Goal: Task Accomplishment & Management: Complete application form

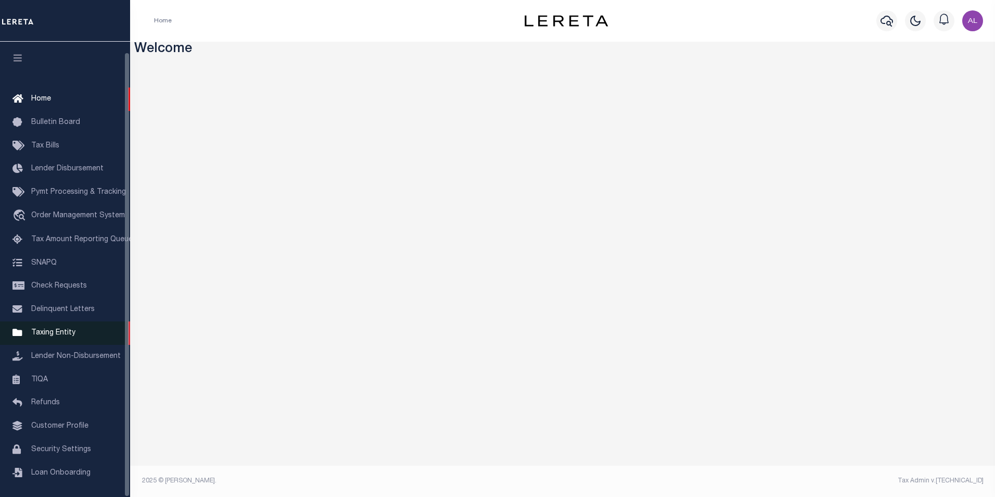
scroll to position [10, 0]
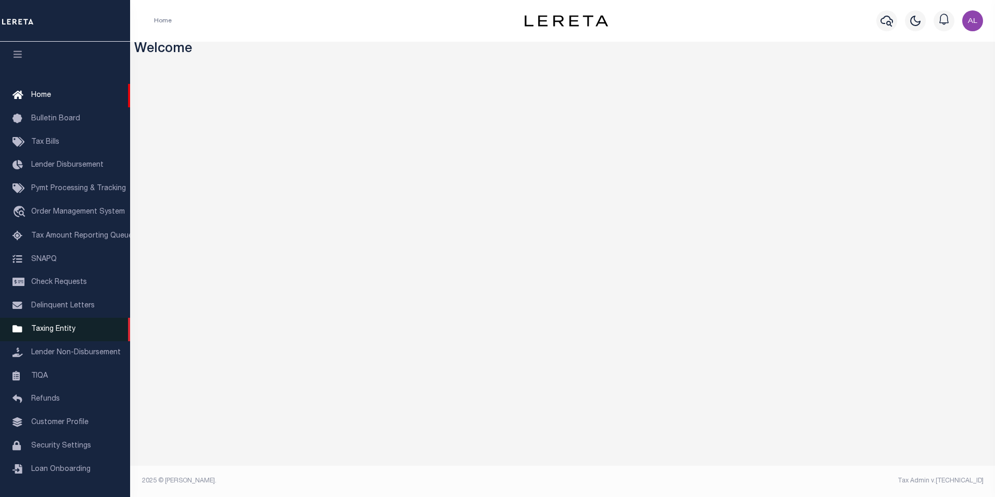
click at [59, 330] on span "Taxing Entity" at bounding box center [53, 328] width 44 height 7
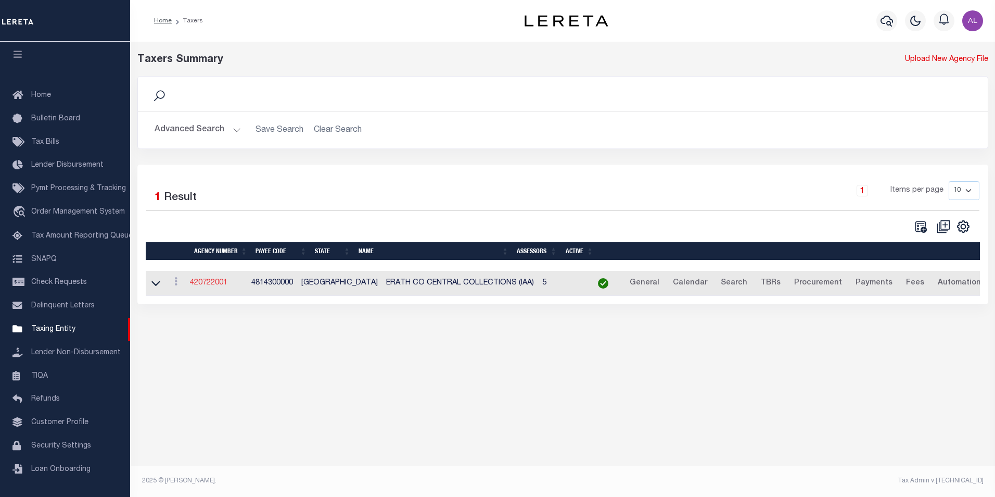
click at [206, 284] on link "420722001" at bounding box center [208, 282] width 37 height 7
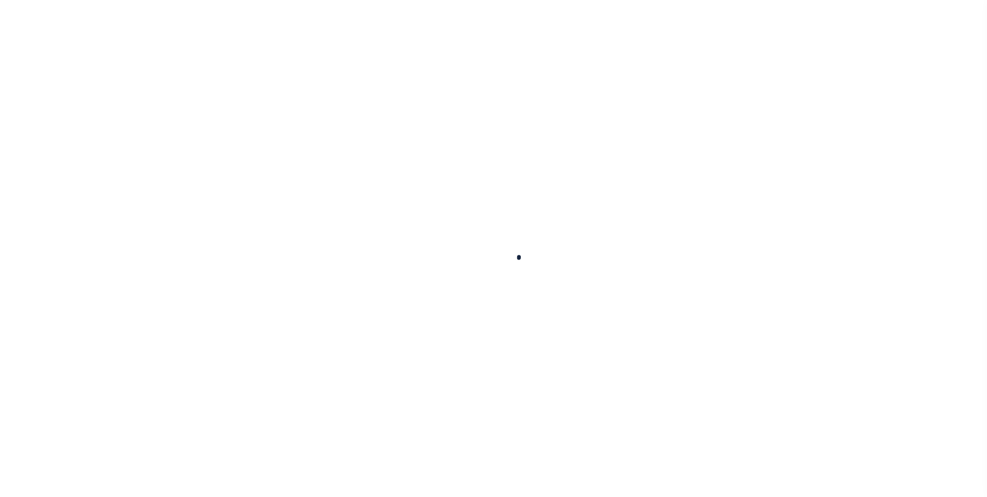
select select
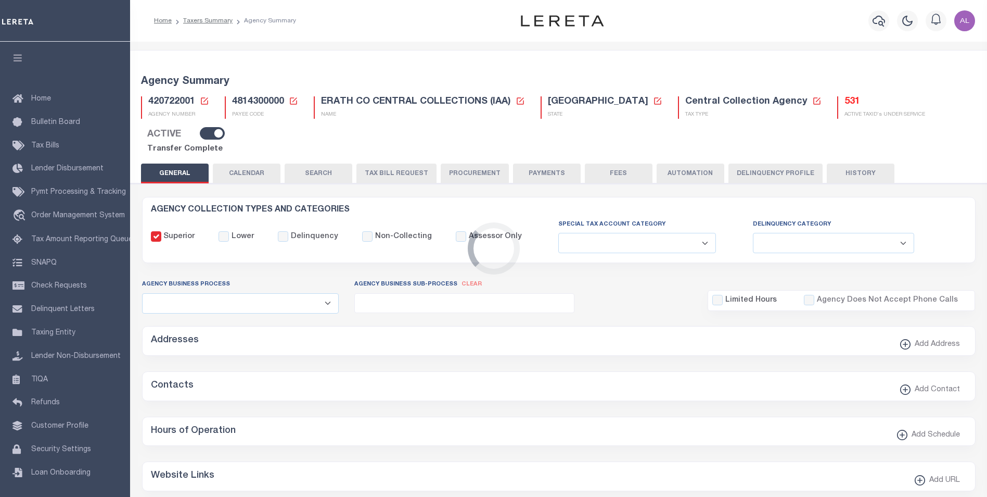
checkbox input "false"
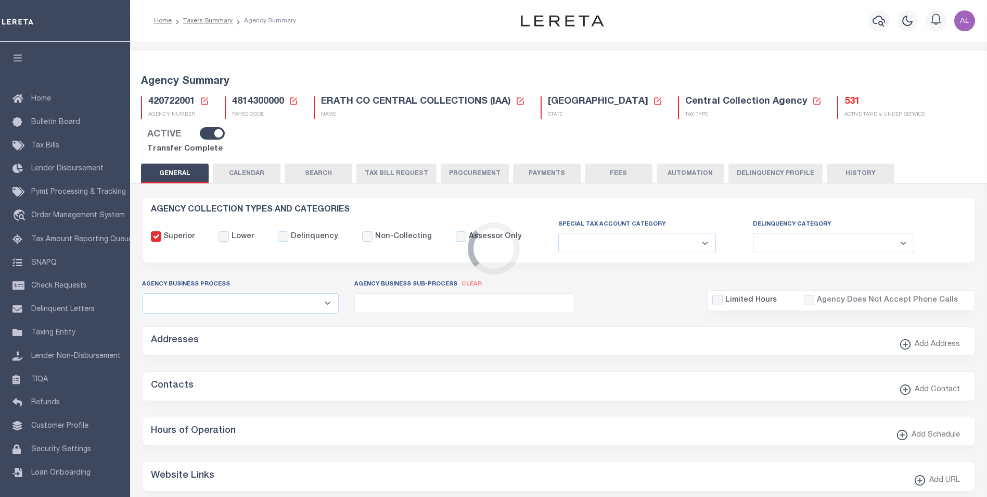
type input "4814300000"
select select "67"
select select "false"
type input "GDS"
checkbox input "false"
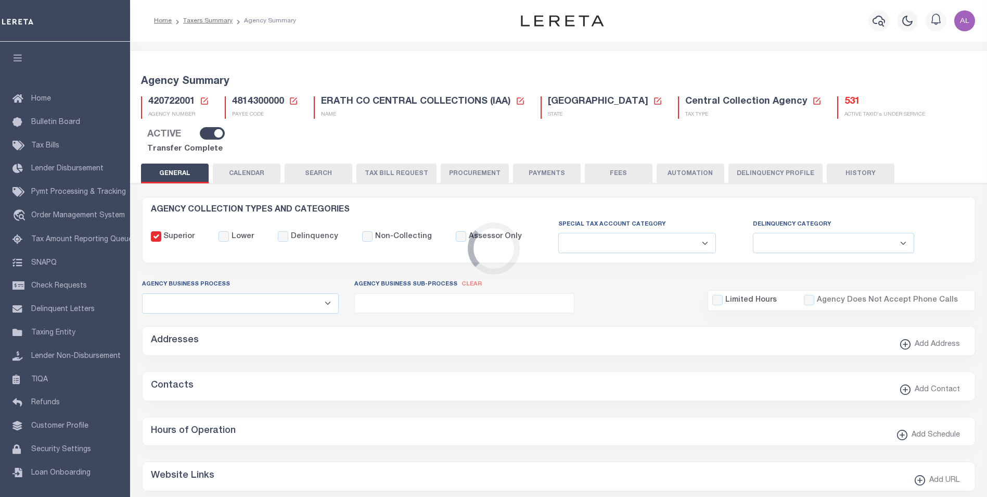
select select "false"
type input "B - Escrow reporting includes - “Delinquent Prior Year(s) Exist”, “Delinquent C…"
radio input "true"
select select "70"
select select "42"
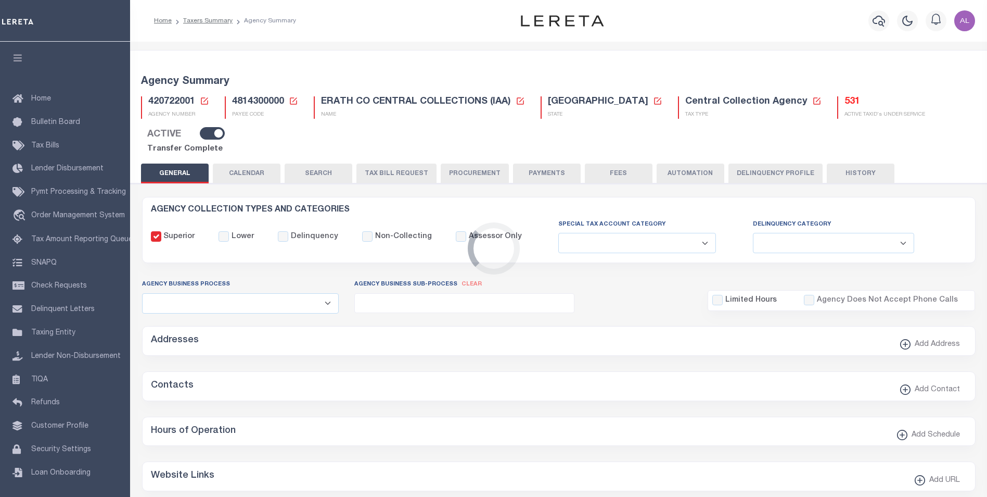
select select "53"
radio input "true"
checkbox input "false"
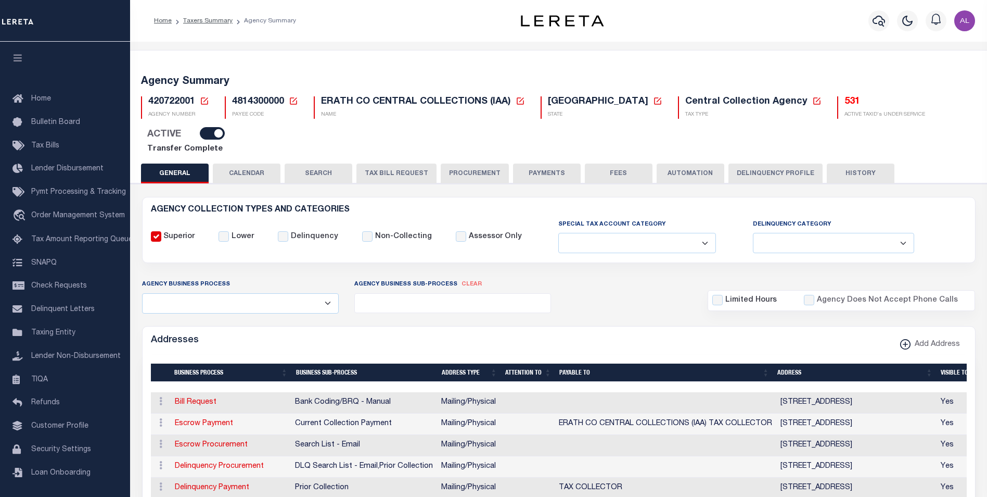
click at [530, 163] on button "PAYMENTS" at bounding box center [547, 173] width 68 height 20
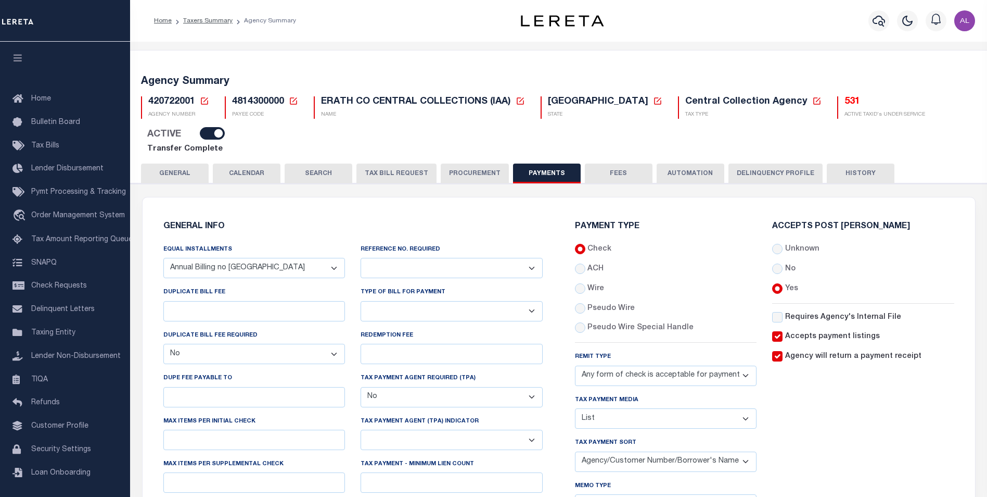
click at [166, 163] on button "GENERAL" at bounding box center [175, 173] width 68 height 20
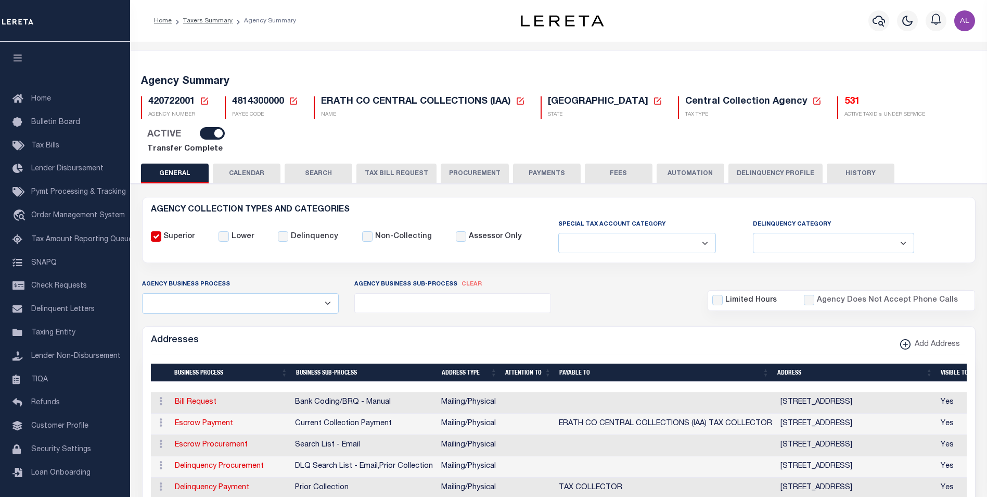
click at [548, 163] on button "PAYMENTS" at bounding box center [547, 173] width 68 height 20
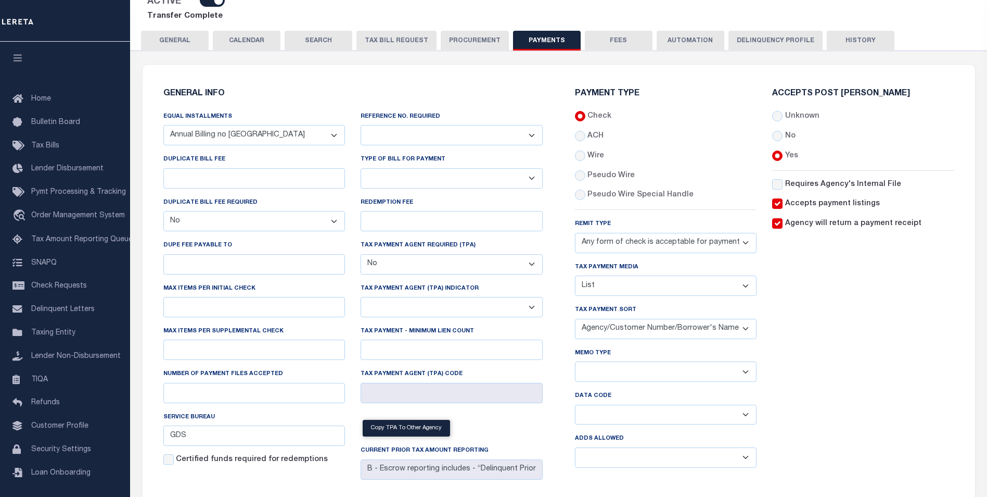
scroll to position [132, 0]
click at [620, 31] on button "FEES" at bounding box center [619, 41] width 68 height 20
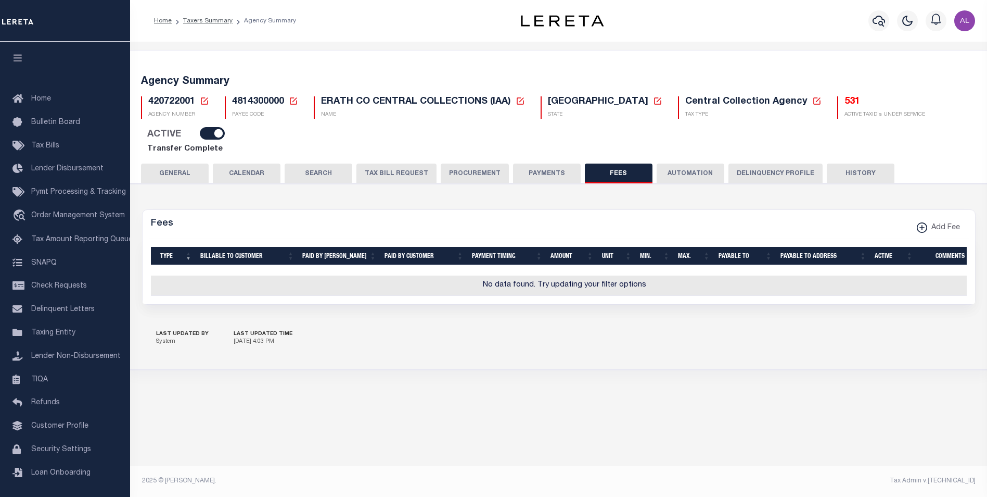
scroll to position [0, 0]
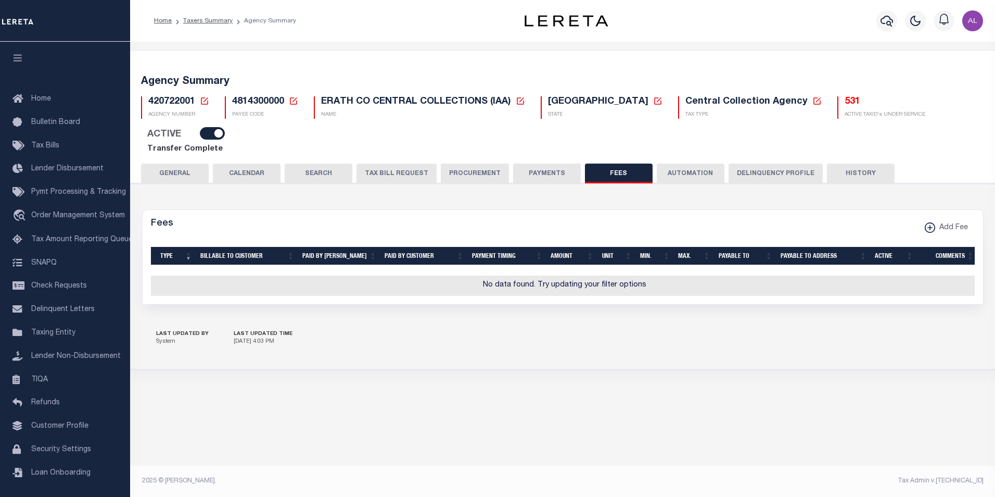
click at [689, 163] on button "AUTOMATION" at bounding box center [691, 173] width 68 height 20
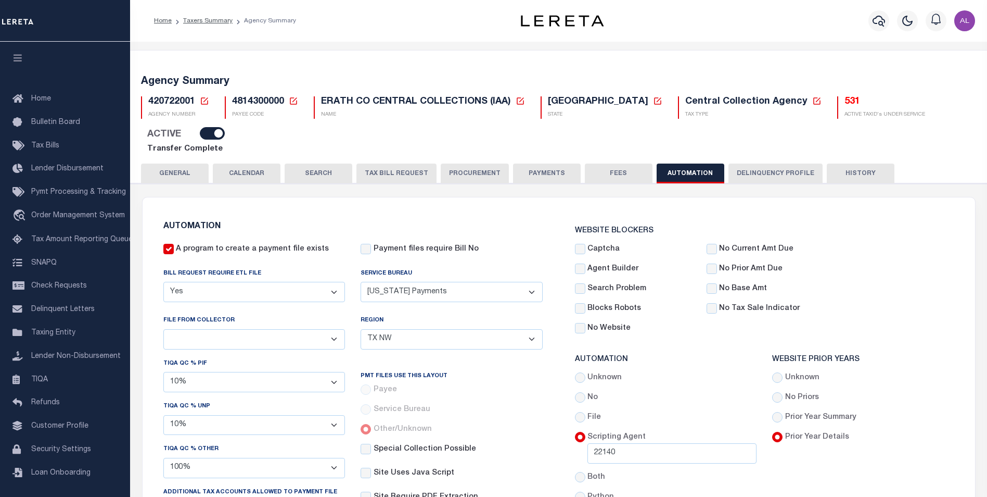
click at [855, 163] on button "HISTORY" at bounding box center [861, 173] width 68 height 20
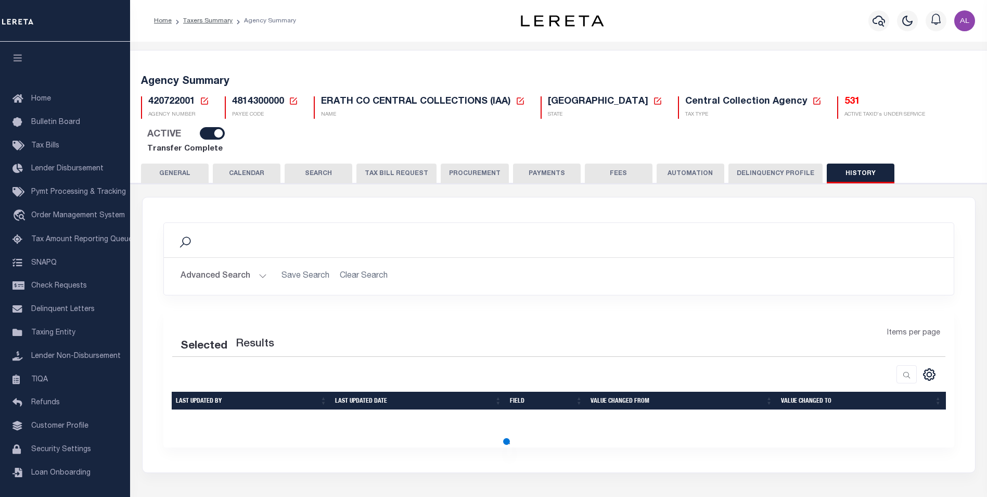
scroll to position [35, 0]
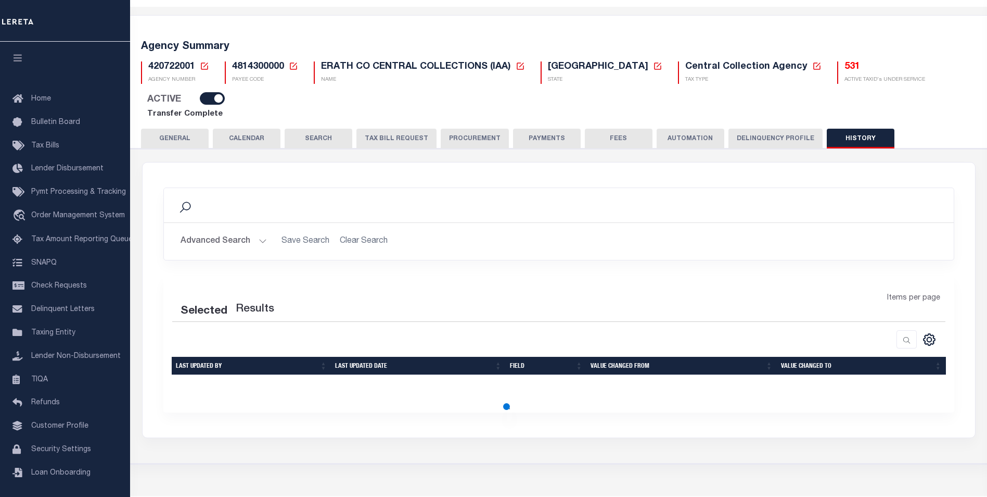
click at [759, 129] on button "Delinquency Profile" at bounding box center [776, 139] width 94 height 20
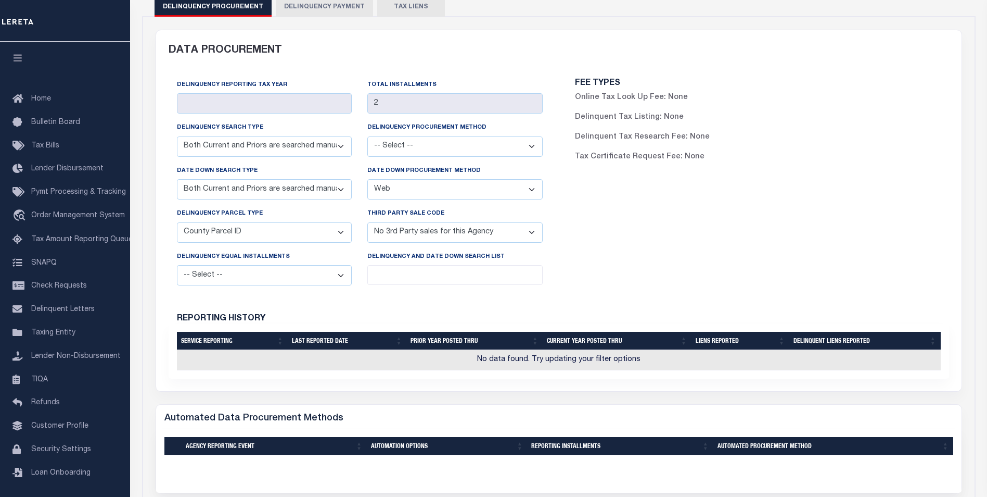
scroll to position [108, 0]
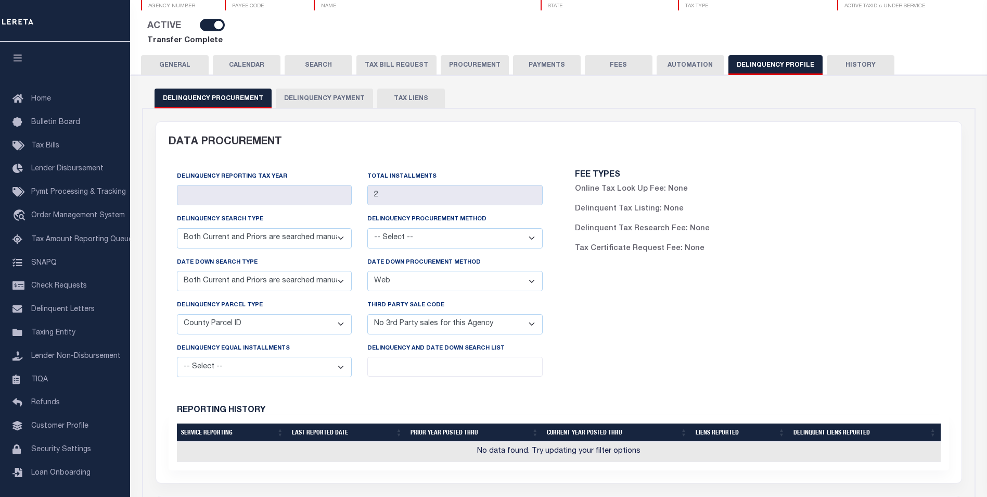
click at [528, 75] on button "PAYMENTS" at bounding box center [547, 65] width 68 height 20
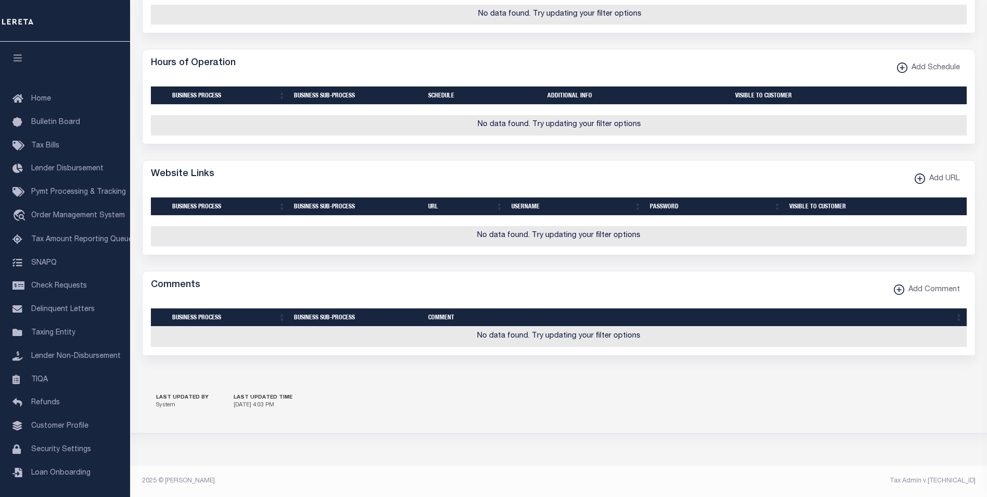
scroll to position [0, 0]
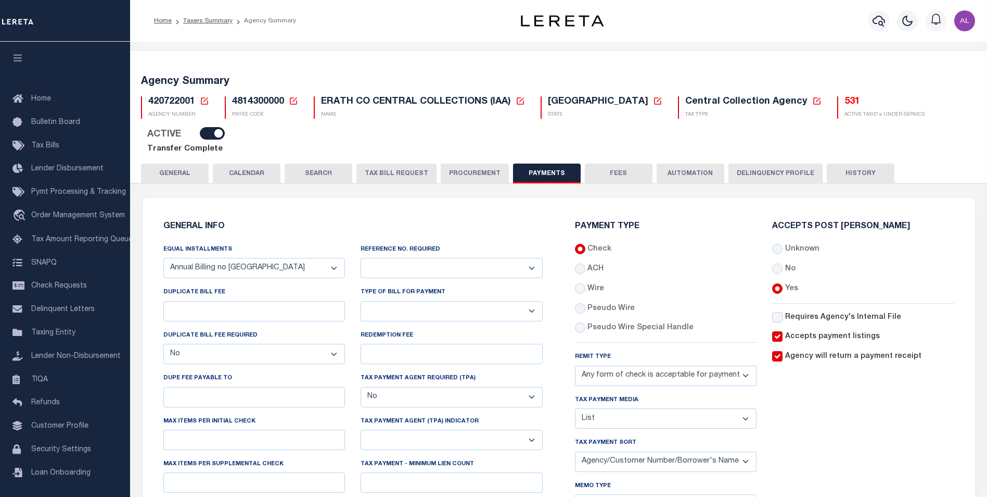
click at [178, 163] on button "GENERAL" at bounding box center [175, 173] width 68 height 20
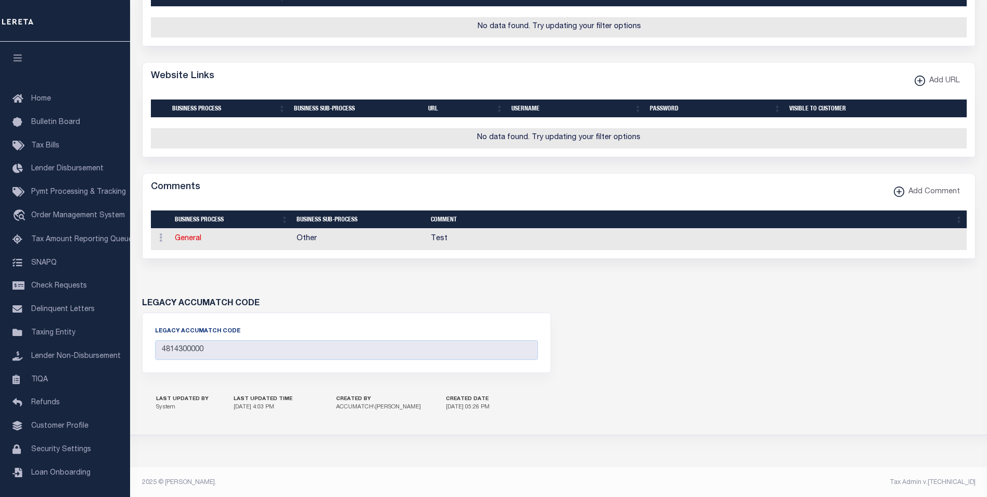
scroll to position [504, 0]
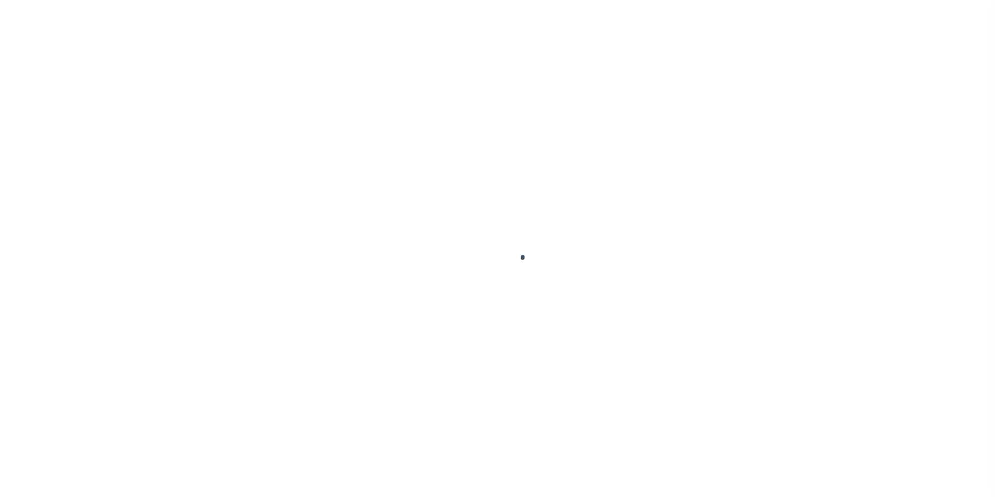
scroll to position [10, 0]
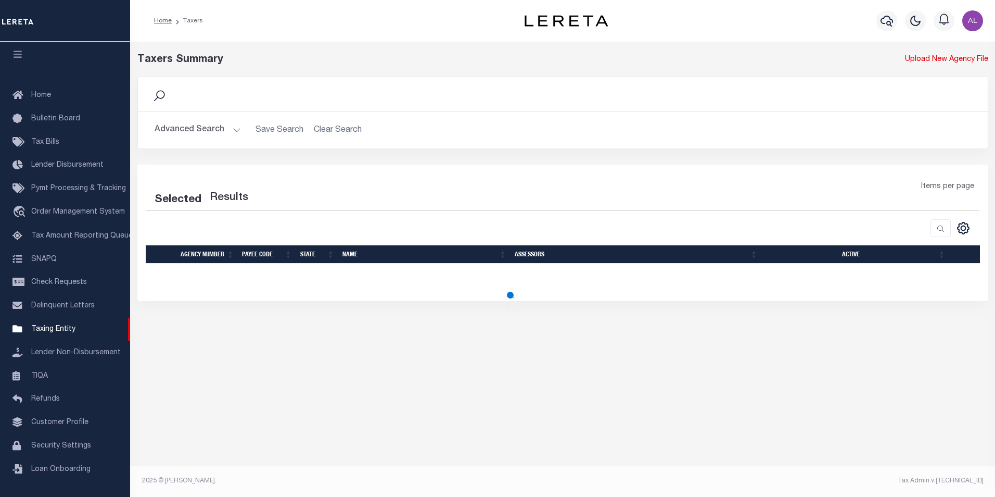
select select
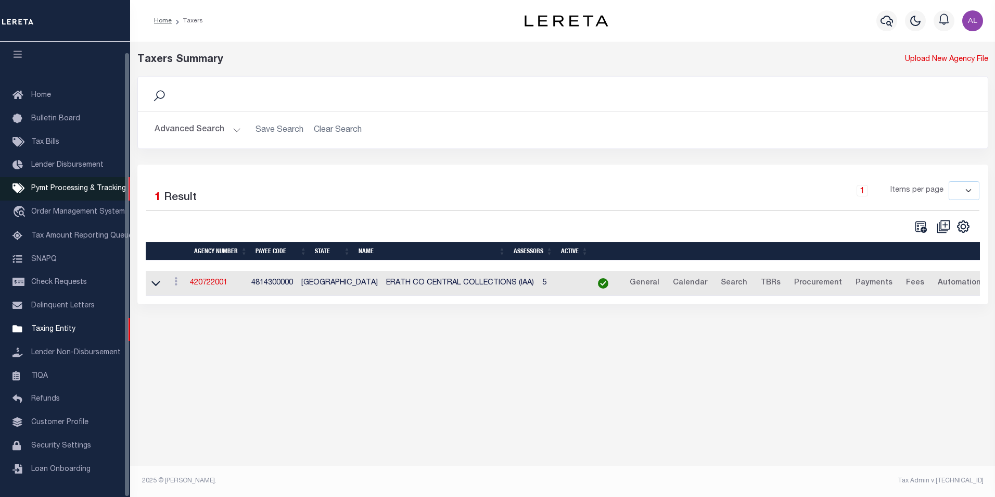
click at [81, 185] on span "Pymt Processing & Tracking" at bounding box center [78, 188] width 95 height 7
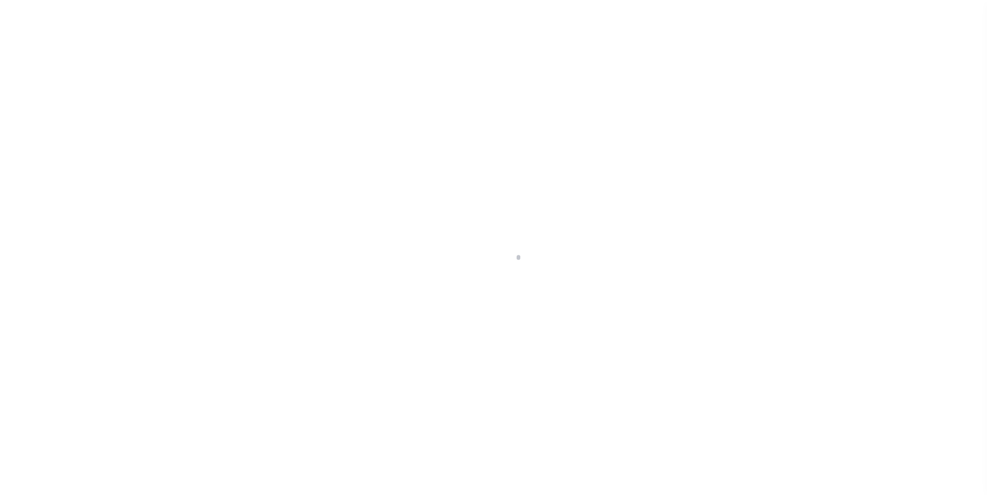
scroll to position [10, 0]
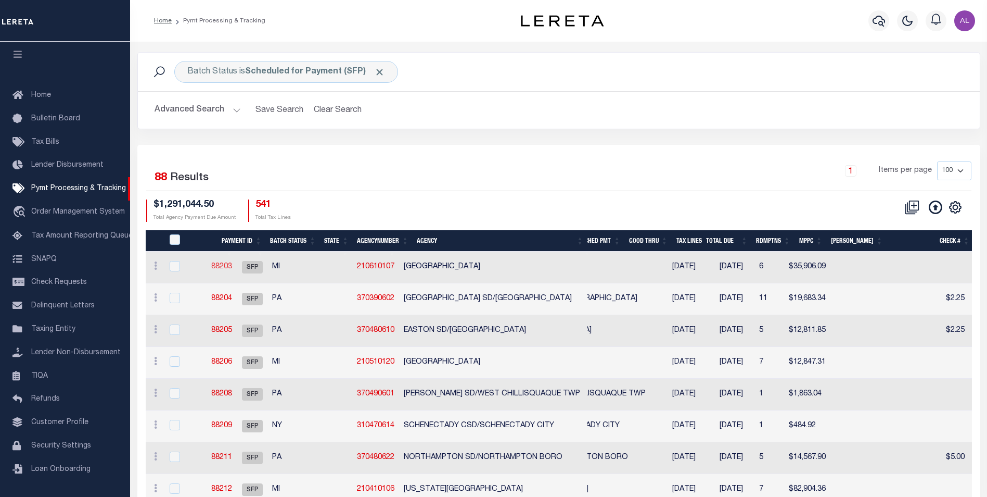
click at [232, 269] on link "88203" at bounding box center [221, 266] width 21 height 7
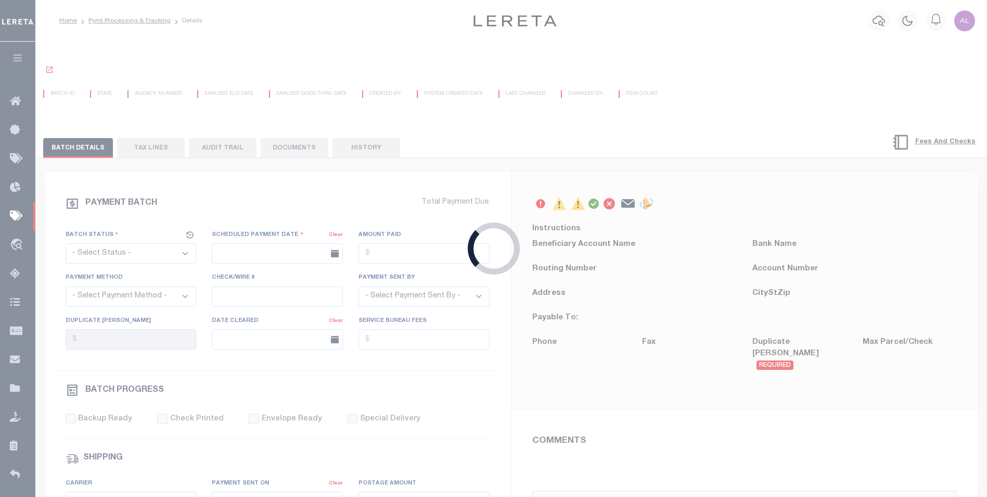
select select "SFP"
type input "[DATE]"
type input "[PERSON_NAME]"
radio input "true"
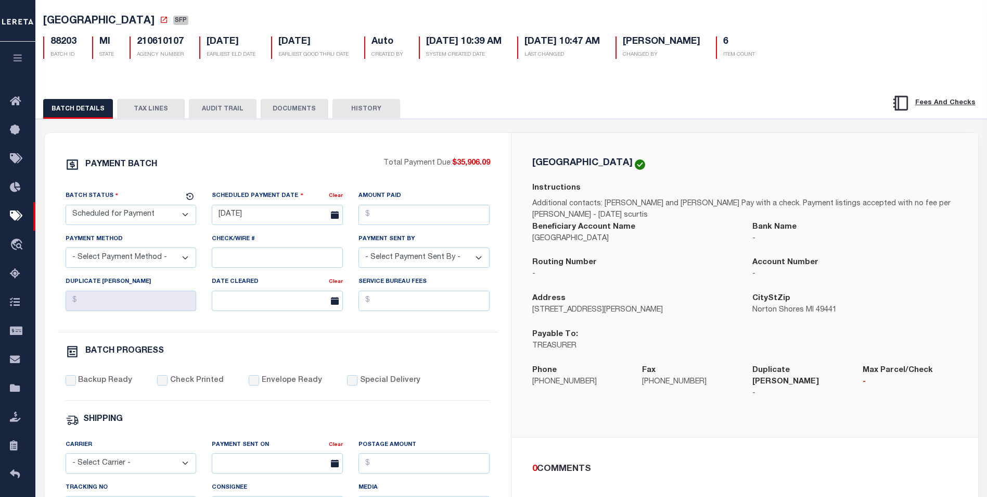
scroll to position [48, 0]
